Goal: Information Seeking & Learning: Compare options

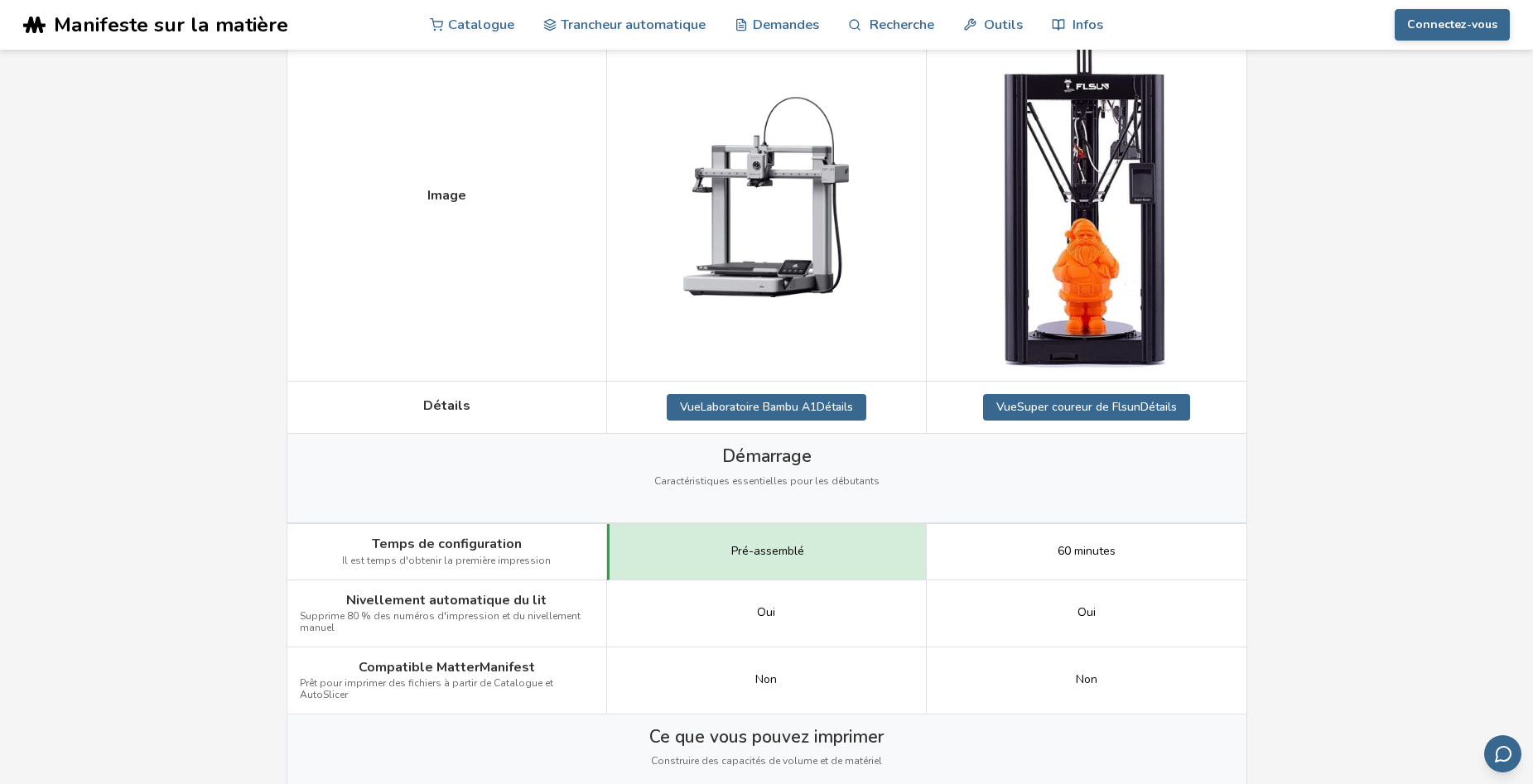
scroll to position [331, 0]
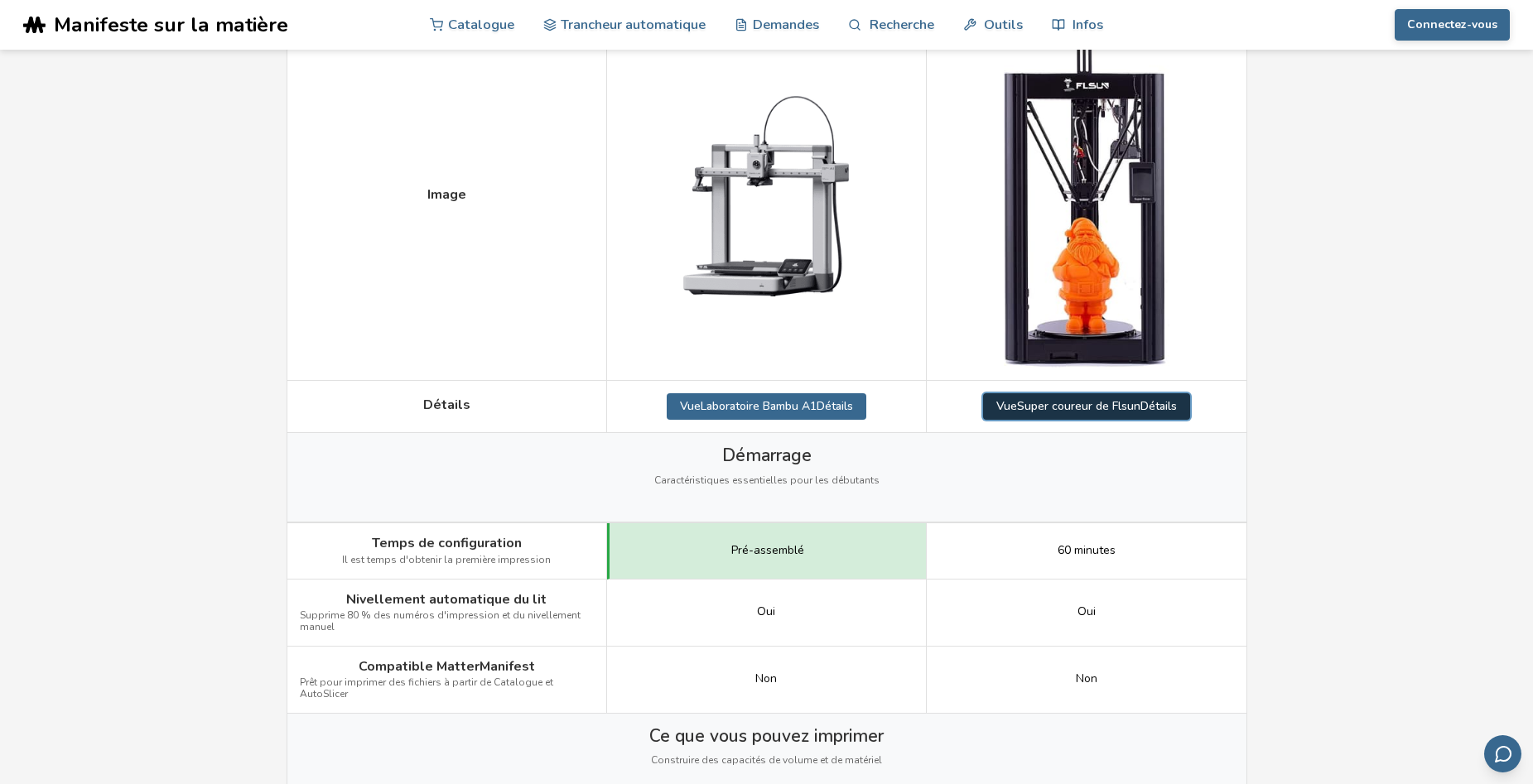
click at [1067, 408] on link "Vue Super coureur de Flsun Détails" at bounding box center [1086, 406] width 207 height 26
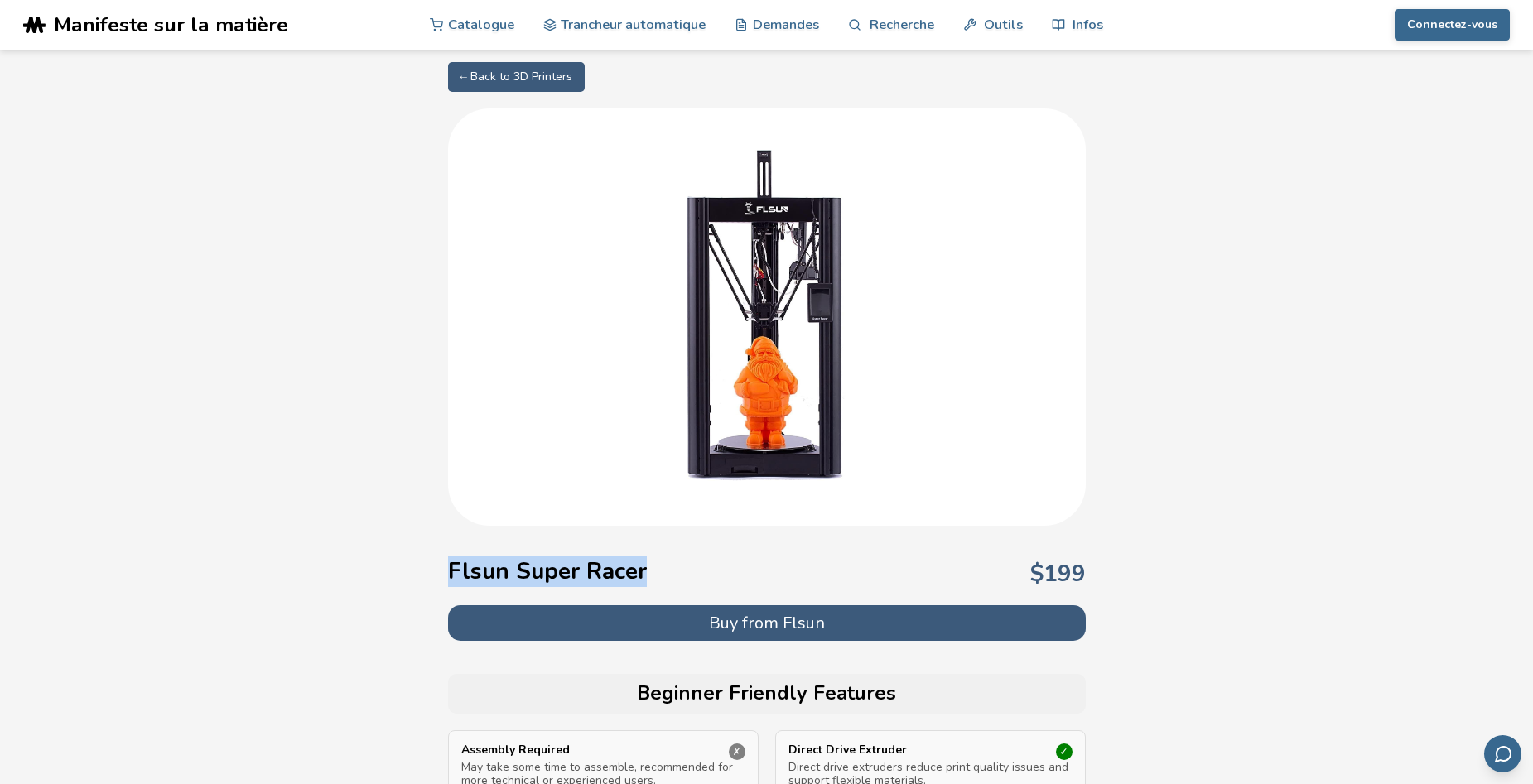
drag, startPoint x: 437, startPoint y: 568, endPoint x: 721, endPoint y: 549, distance: 284.6
copy h1 "Flsun Super Racer"
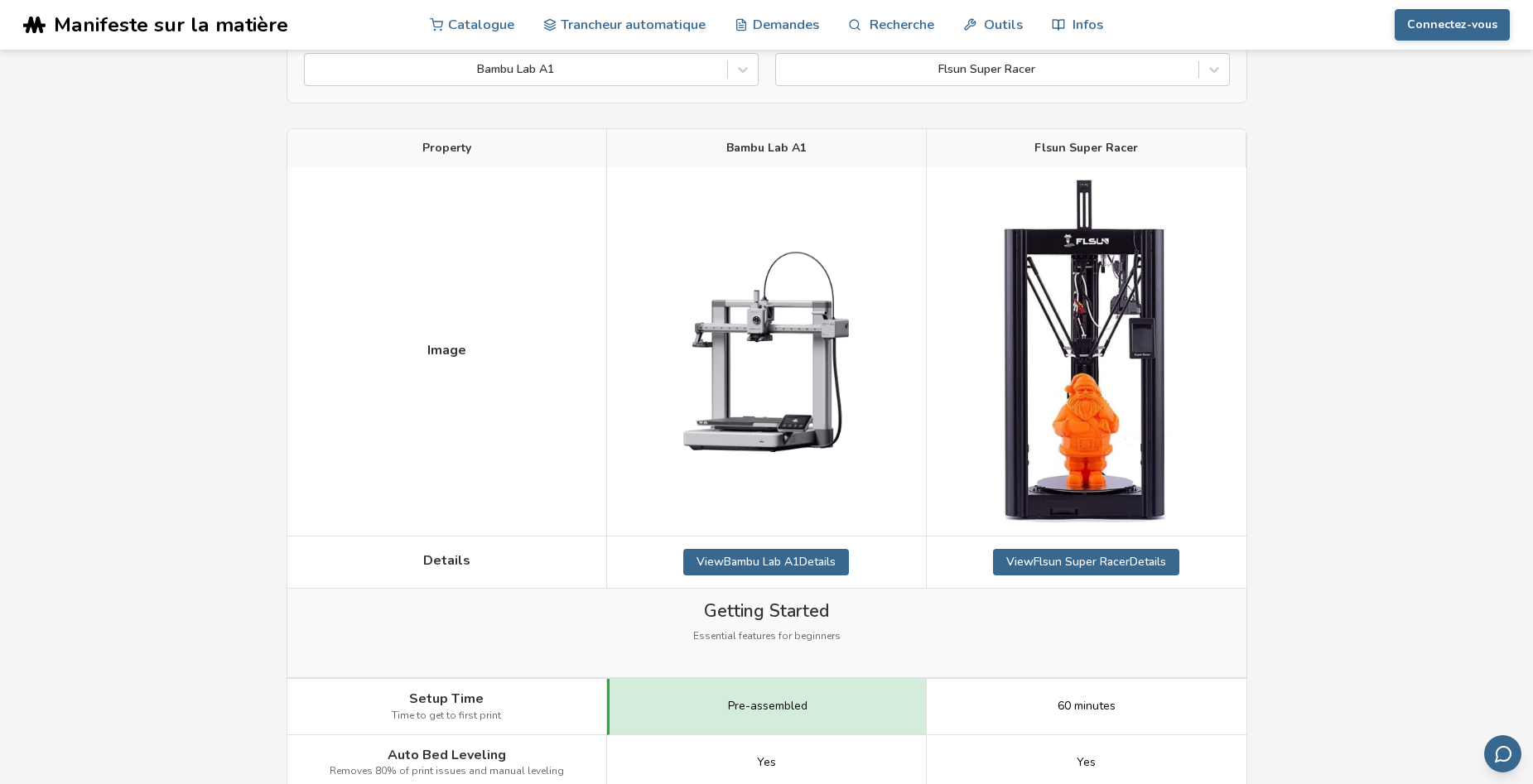
scroll to position [83, 0]
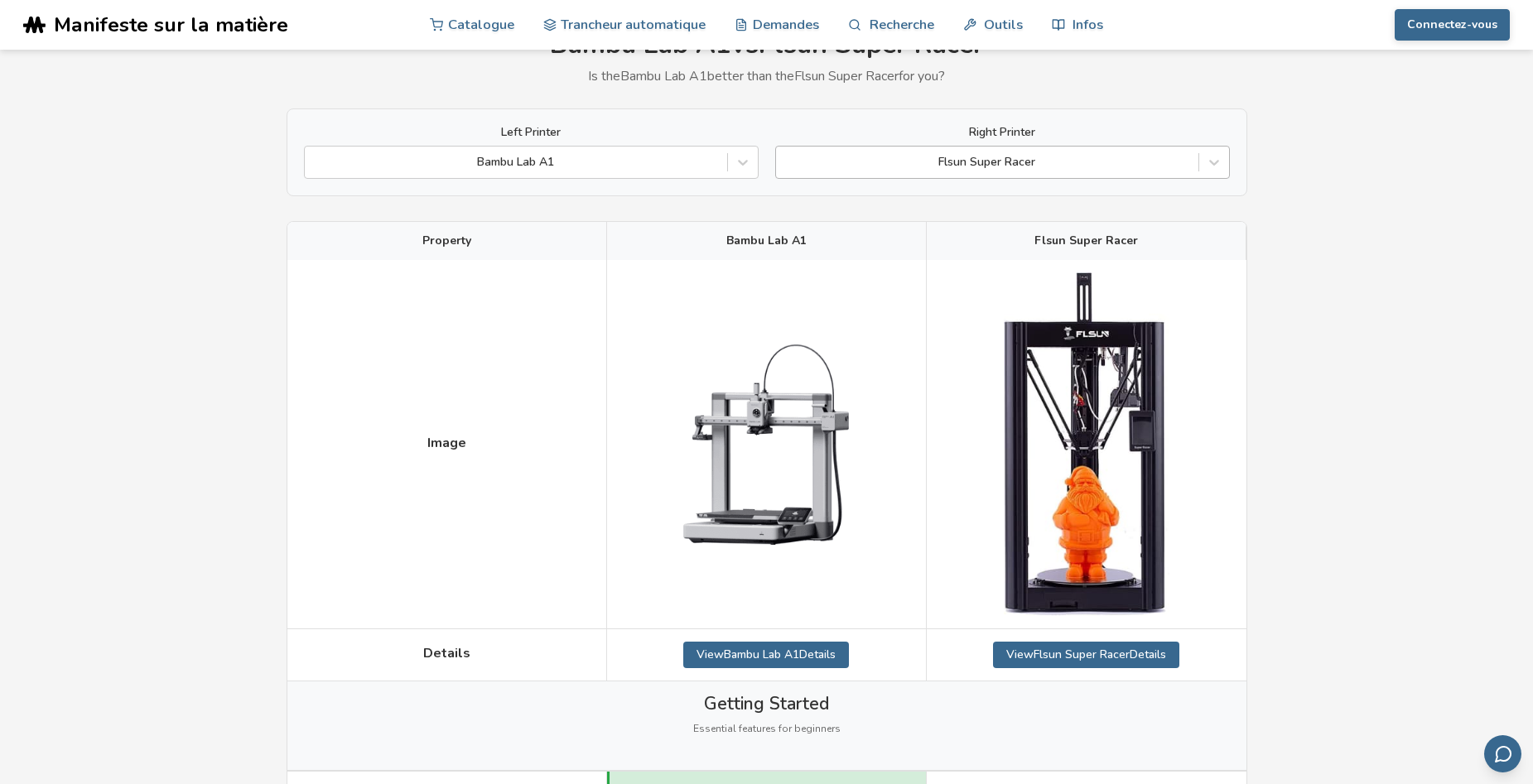
click at [1013, 155] on div at bounding box center [987, 162] width 406 height 16
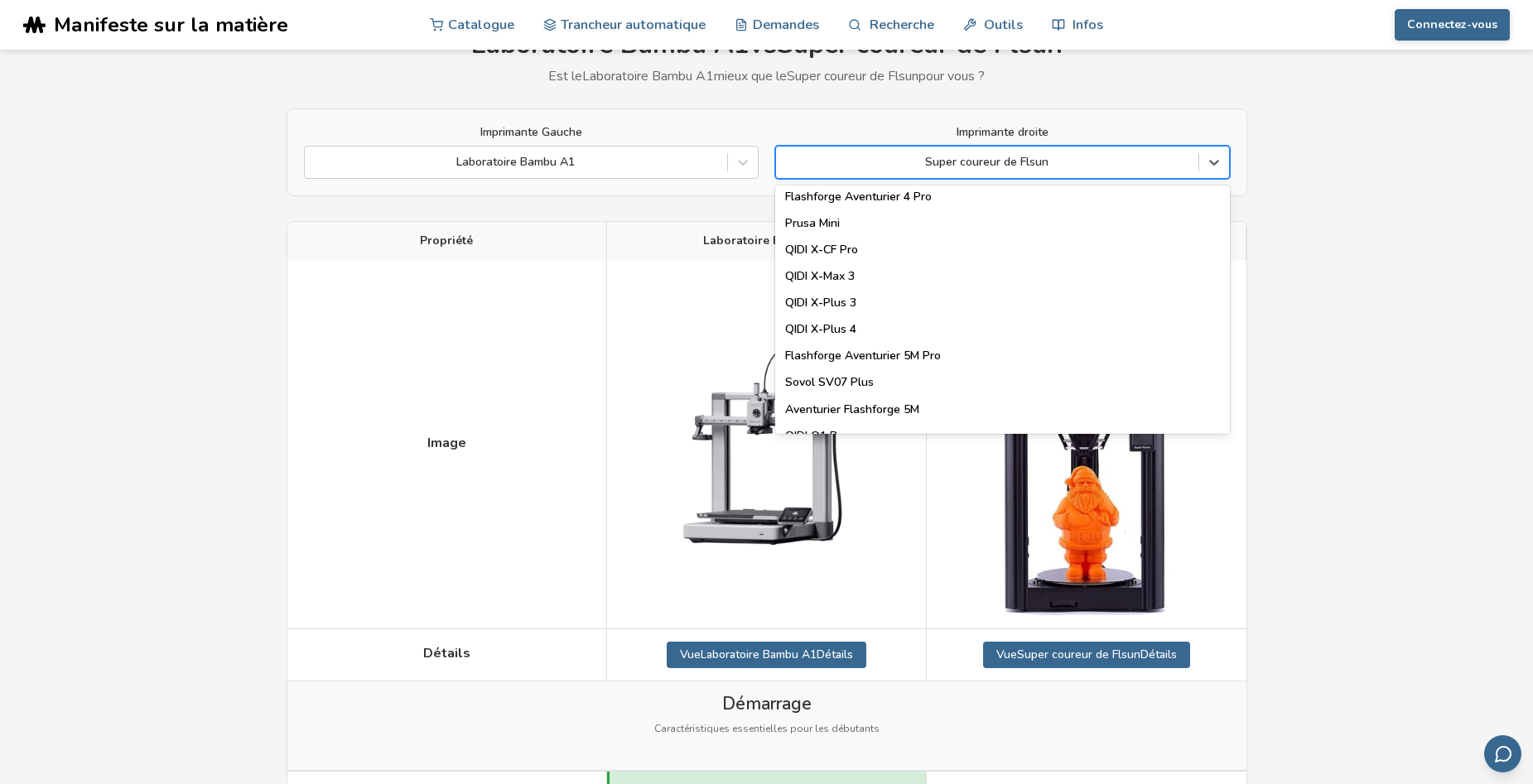
scroll to position [0, 0]
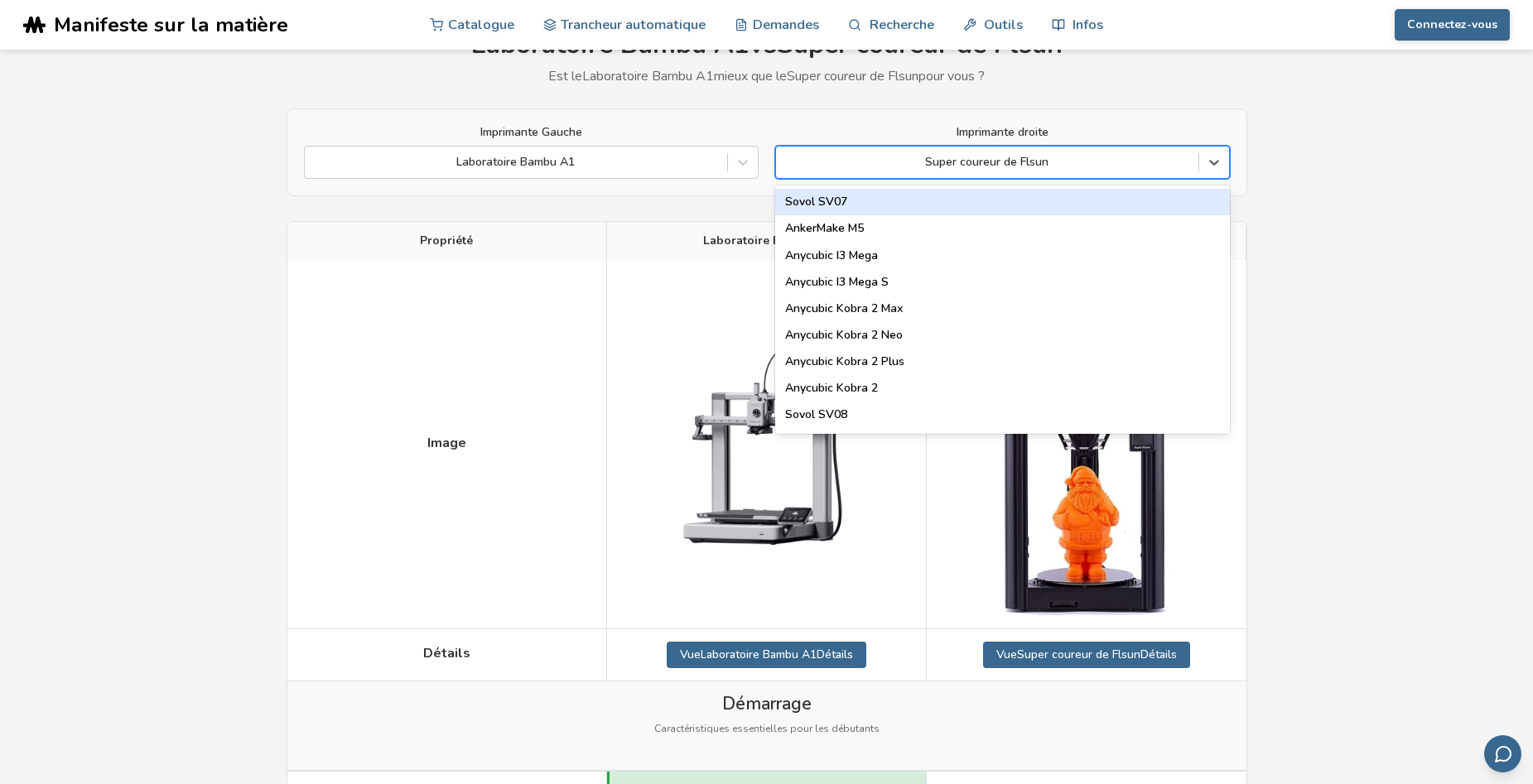
click at [881, 163] on div at bounding box center [987, 162] width 406 height 16
click at [882, 162] on div at bounding box center [987, 162] width 406 height 16
click at [919, 170] on div at bounding box center [987, 162] width 406 height 16
click at [1210, 159] on icon at bounding box center [1214, 162] width 16 height 16
click at [1183, 175] on div "Super coureur de Flsun" at bounding box center [1002, 162] width 455 height 34
